Goal: Navigation & Orientation: Find specific page/section

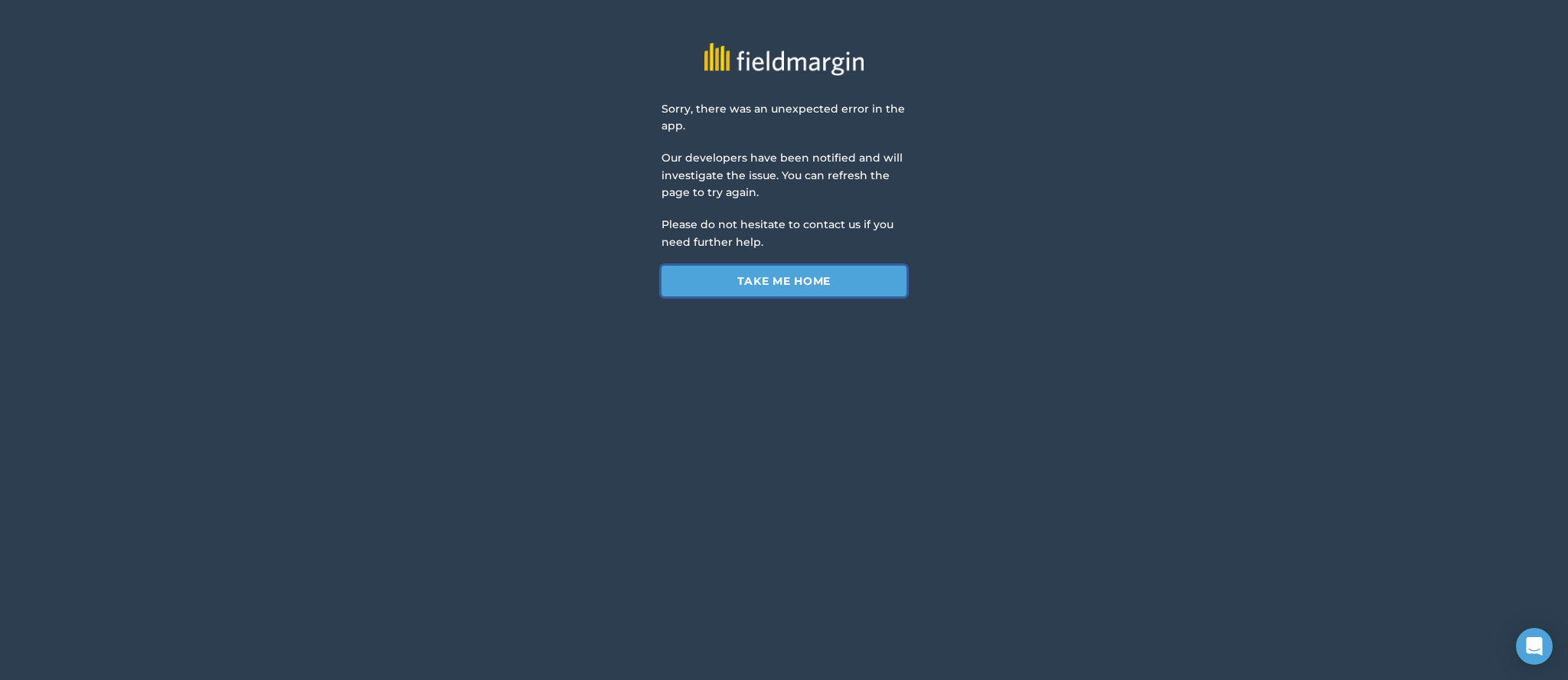
click at [778, 282] on link "Take me home" at bounding box center [784, 280] width 245 height 31
